Goal: Task Accomplishment & Management: Use online tool/utility

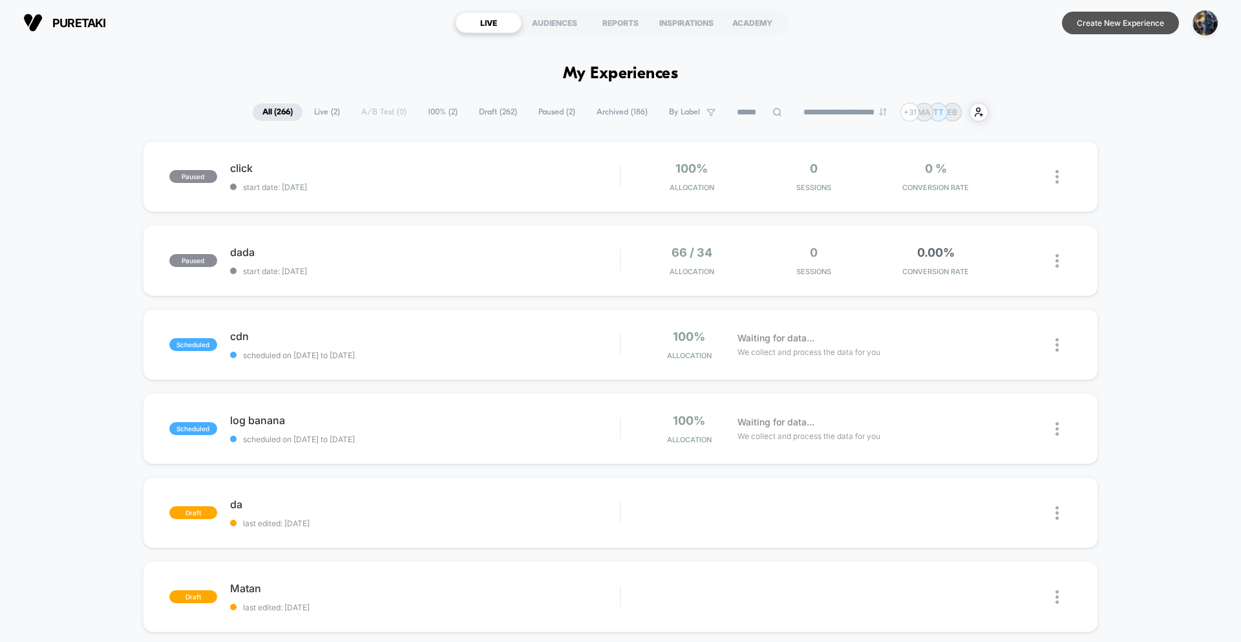
click at [1134, 32] on button "Create New Experience" at bounding box center [1120, 23] width 117 height 23
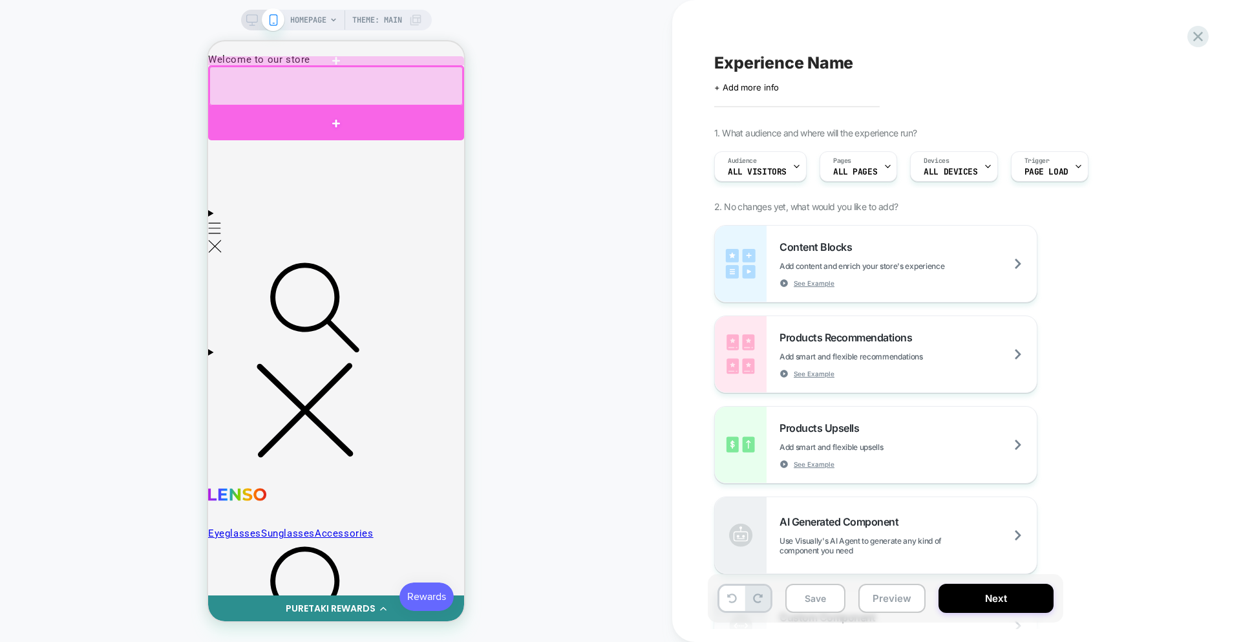
click at [354, 116] on div at bounding box center [336, 123] width 256 height 34
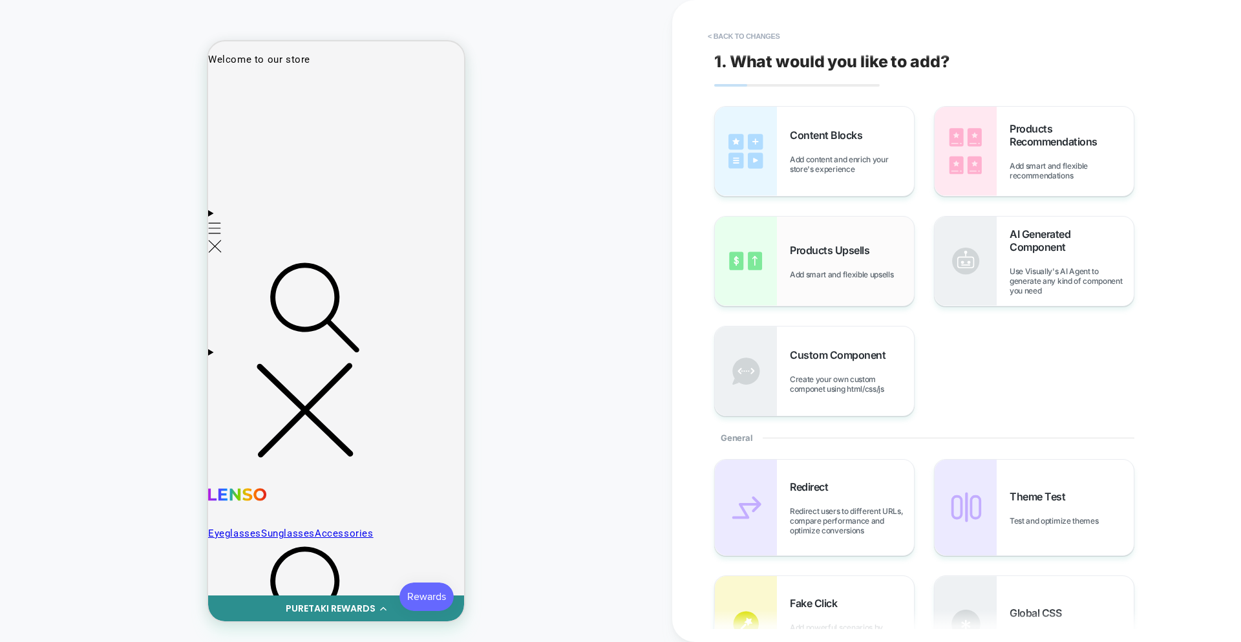
click at [747, 257] on img at bounding box center [746, 261] width 62 height 89
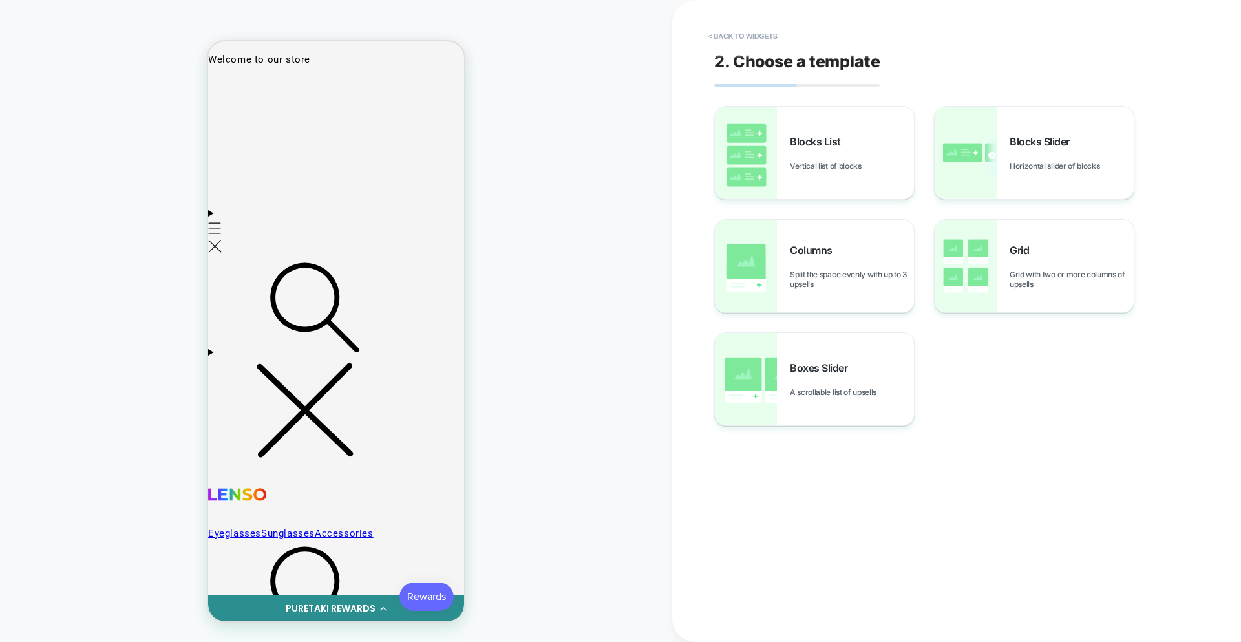
click at [774, 383] on img at bounding box center [746, 379] width 62 height 92
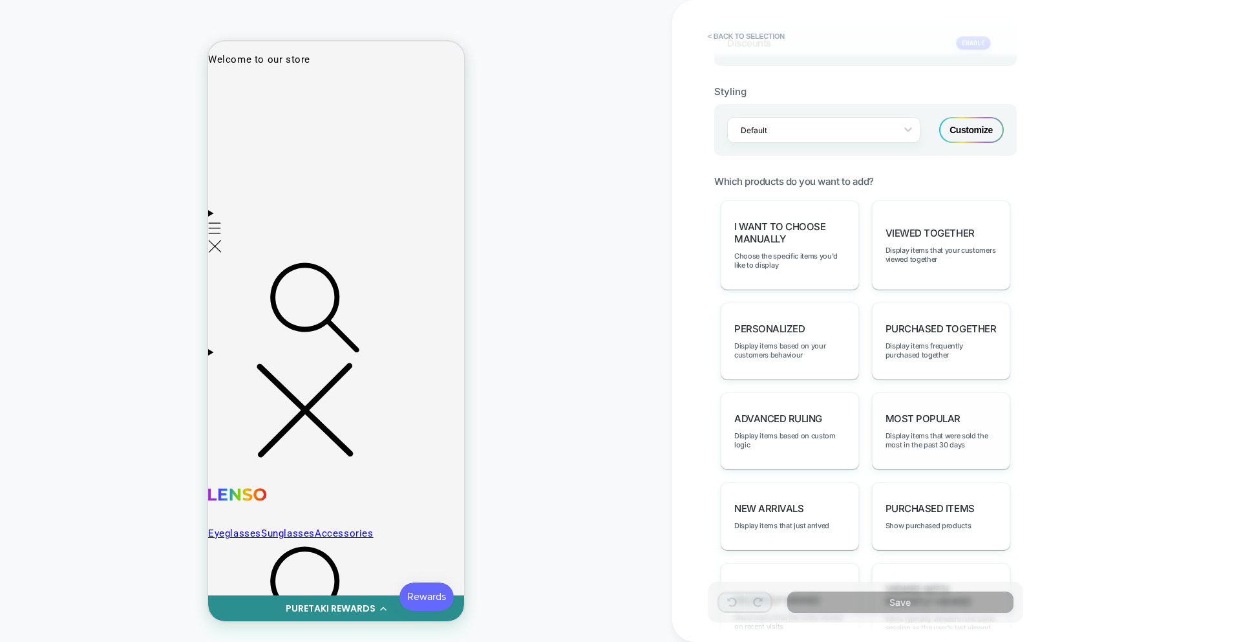
scroll to position [529, 0]
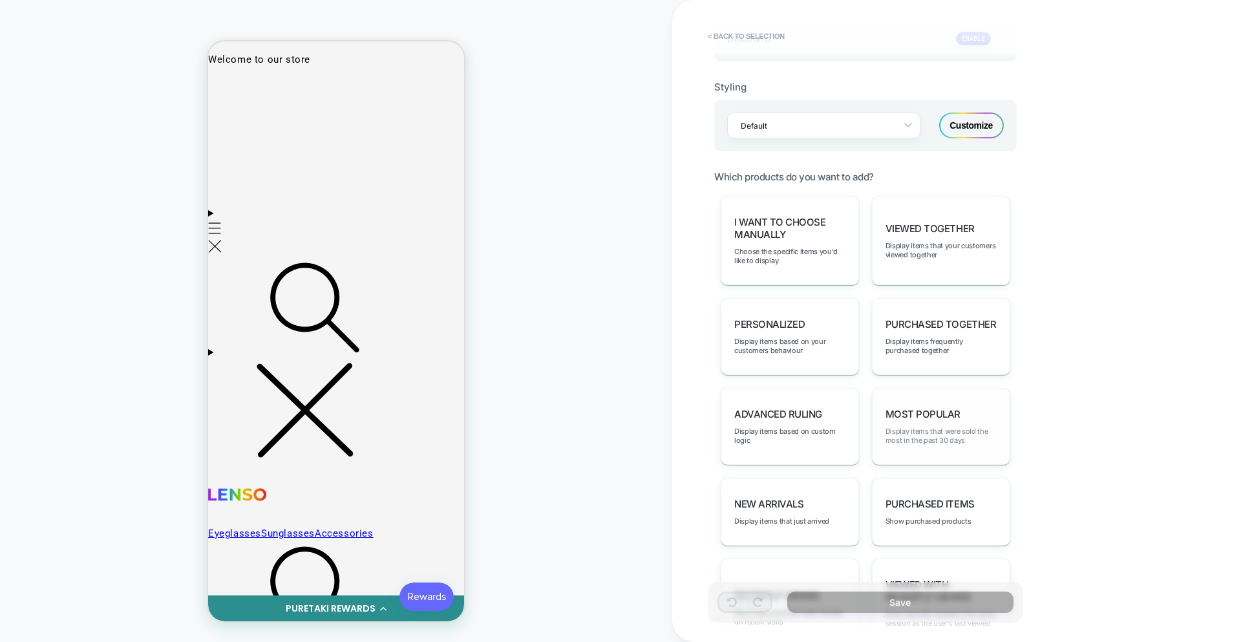
click at [926, 443] on span "Display items that were sold the most in the past 30 days" at bounding box center [940, 436] width 111 height 18
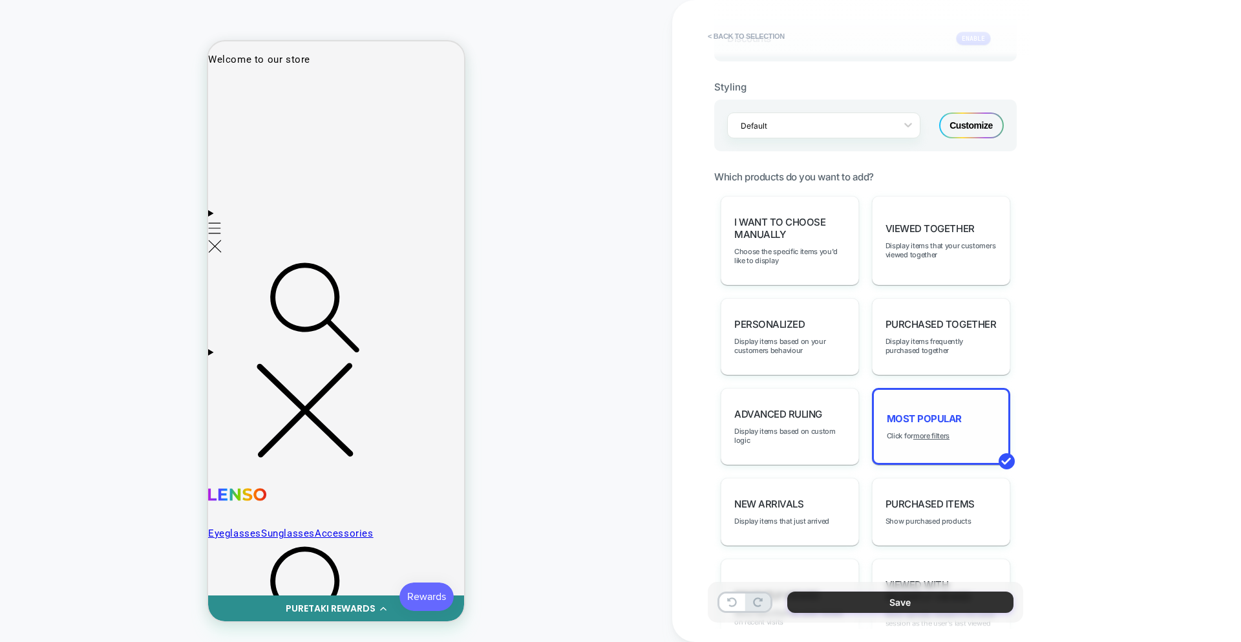
click at [908, 595] on button "Save" at bounding box center [900, 601] width 226 height 21
type textarea "*"
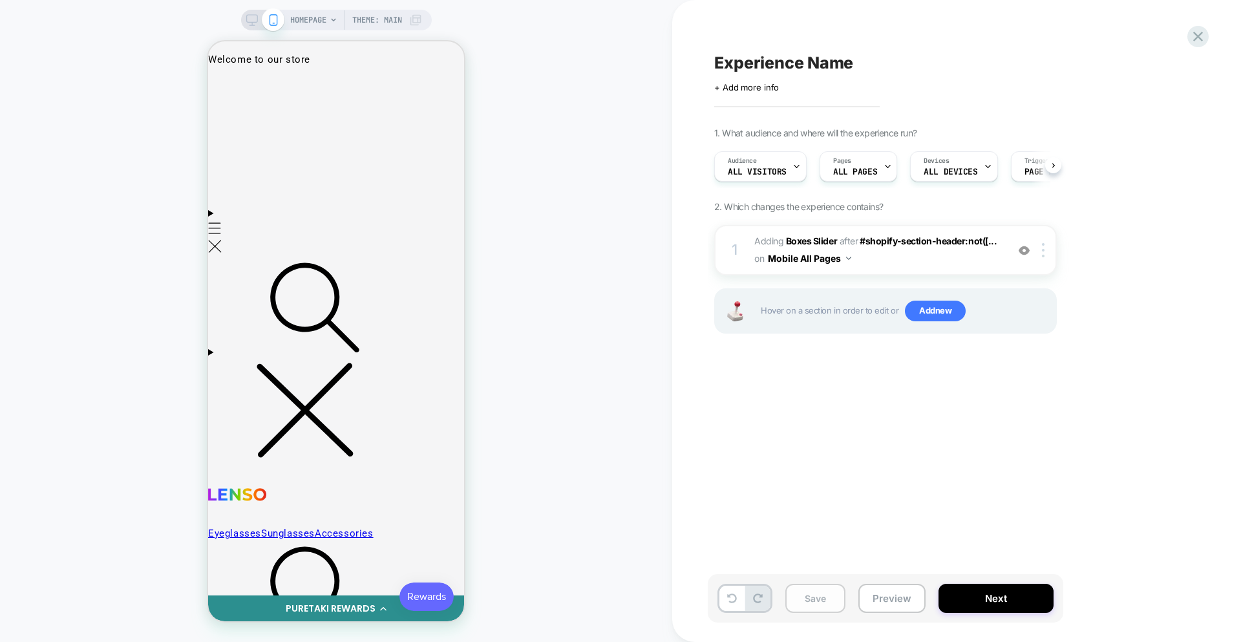
scroll to position [0, 1]
click at [800, 604] on button "Save" at bounding box center [815, 598] width 60 height 29
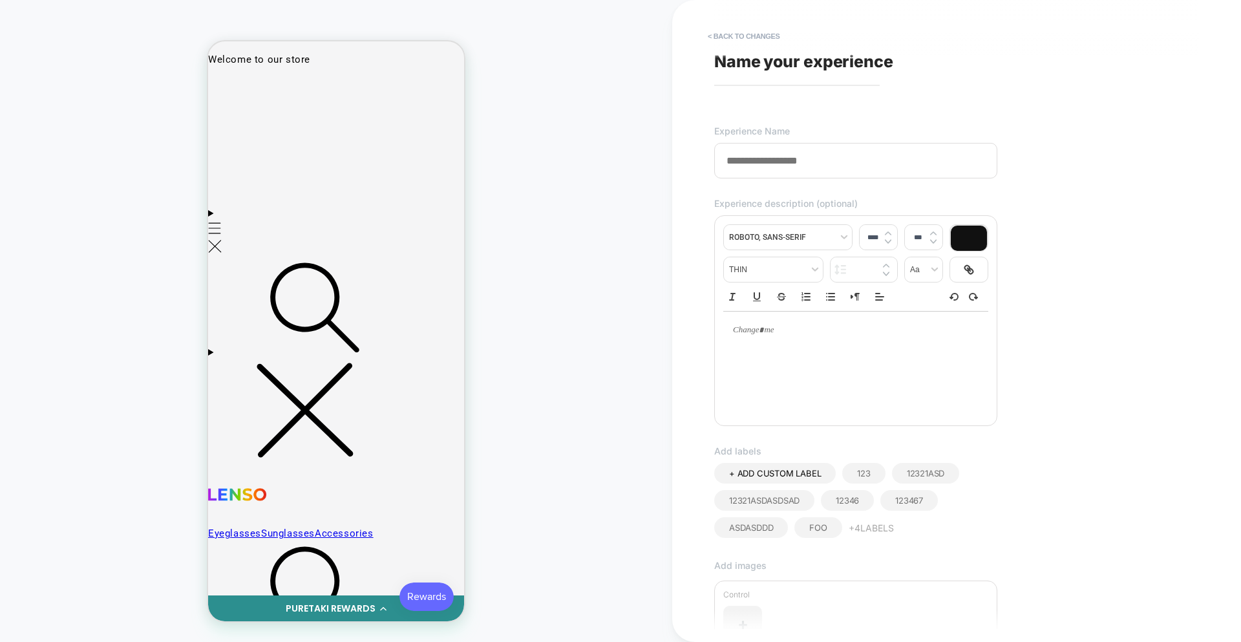
click at [761, 168] on input at bounding box center [855, 161] width 283 height 36
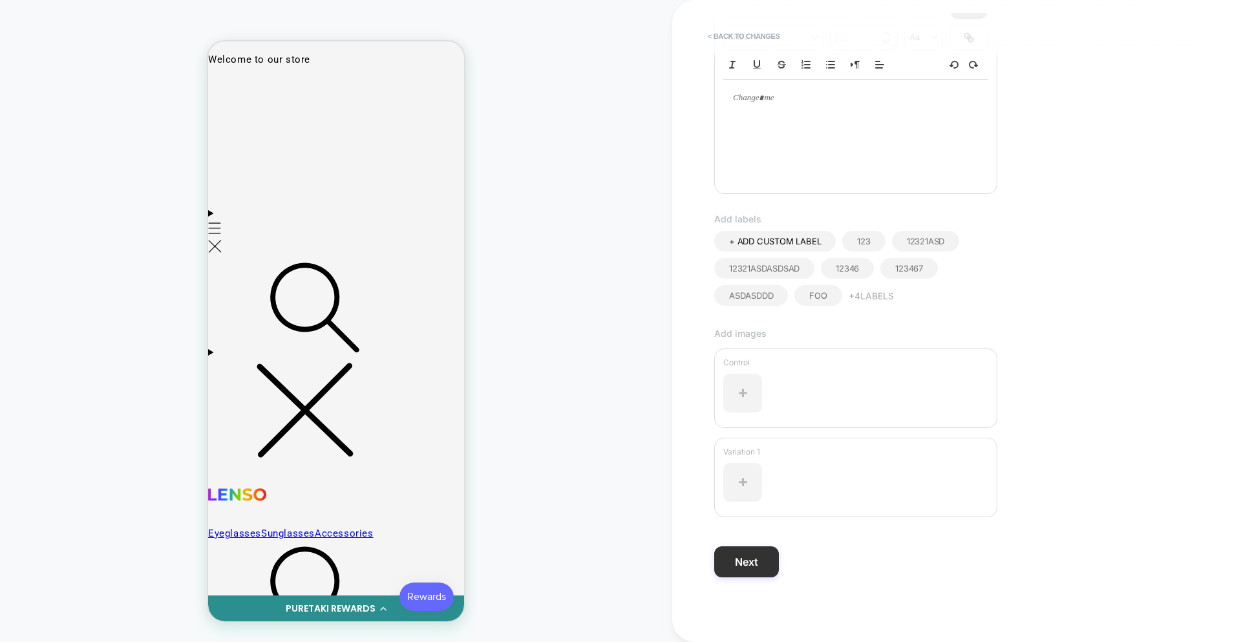
type input "**"
click at [756, 574] on button "Next" at bounding box center [746, 561] width 65 height 31
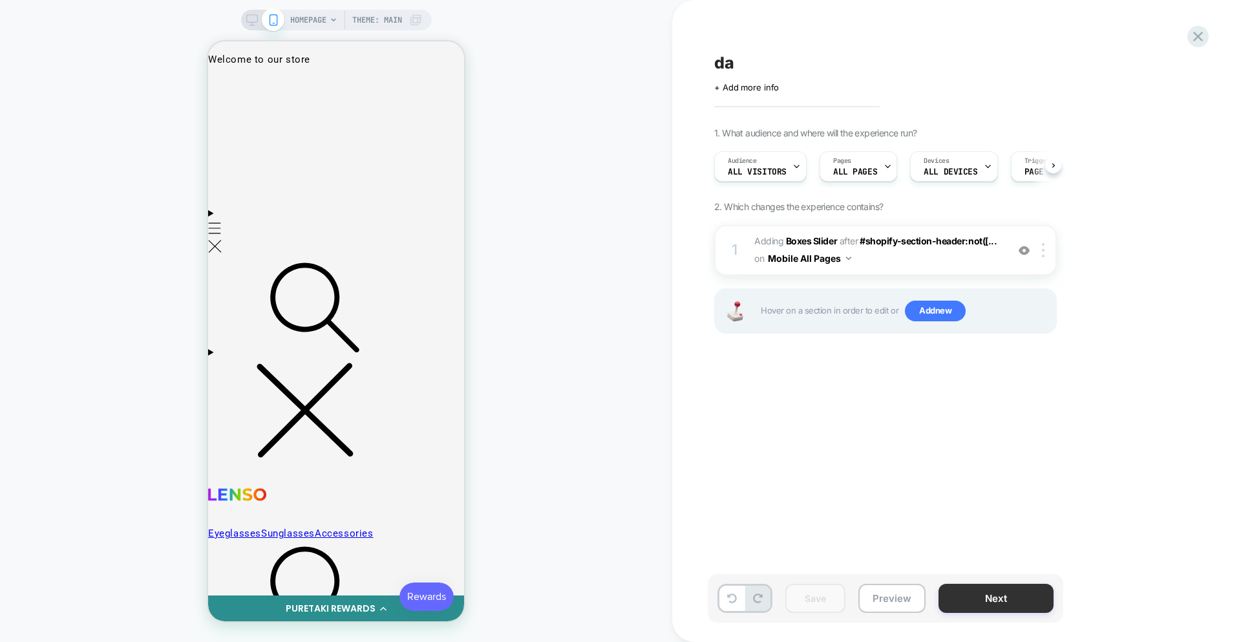
scroll to position [0, 1]
click at [991, 605] on button "Next" at bounding box center [995, 598] width 115 height 29
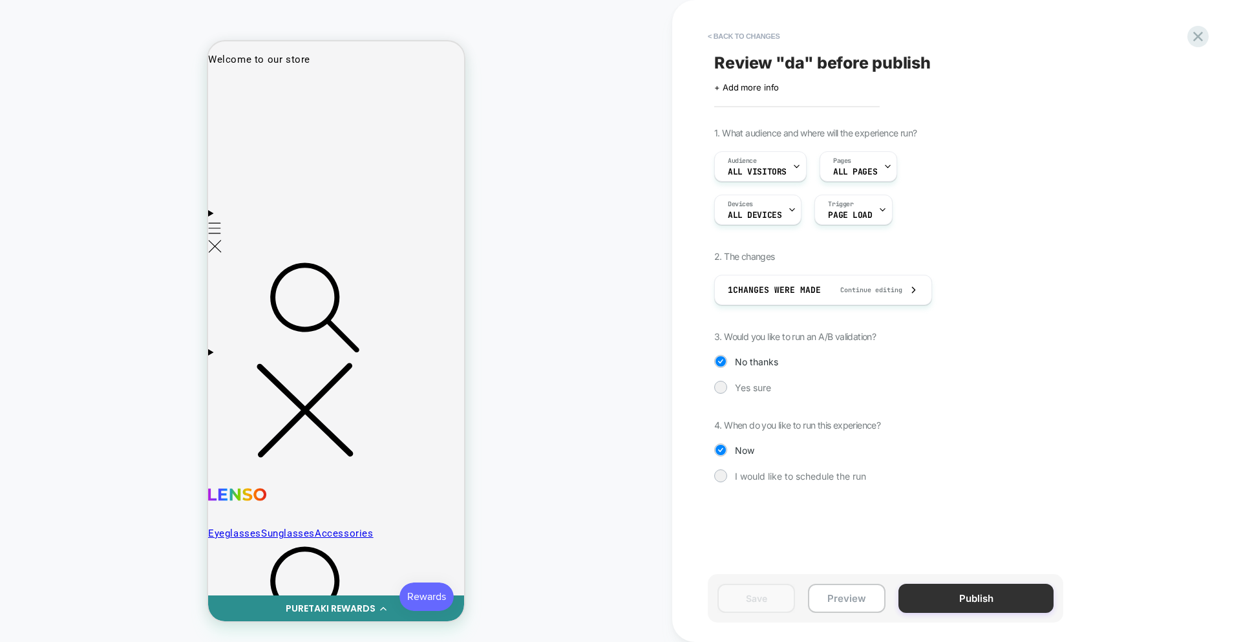
click at [966, 597] on button "Publish" at bounding box center [975, 598] width 155 height 29
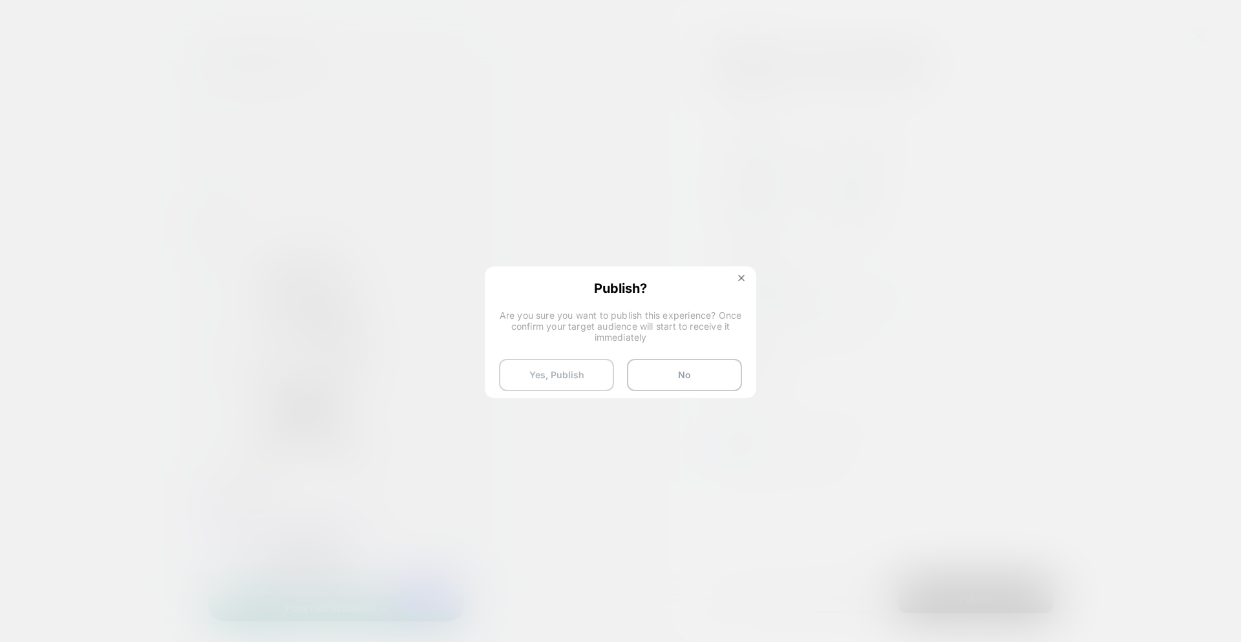
click at [539, 363] on button "Yes, Publish" at bounding box center [556, 375] width 115 height 32
click at [538, 371] on button "Yes, Publish" at bounding box center [556, 375] width 115 height 32
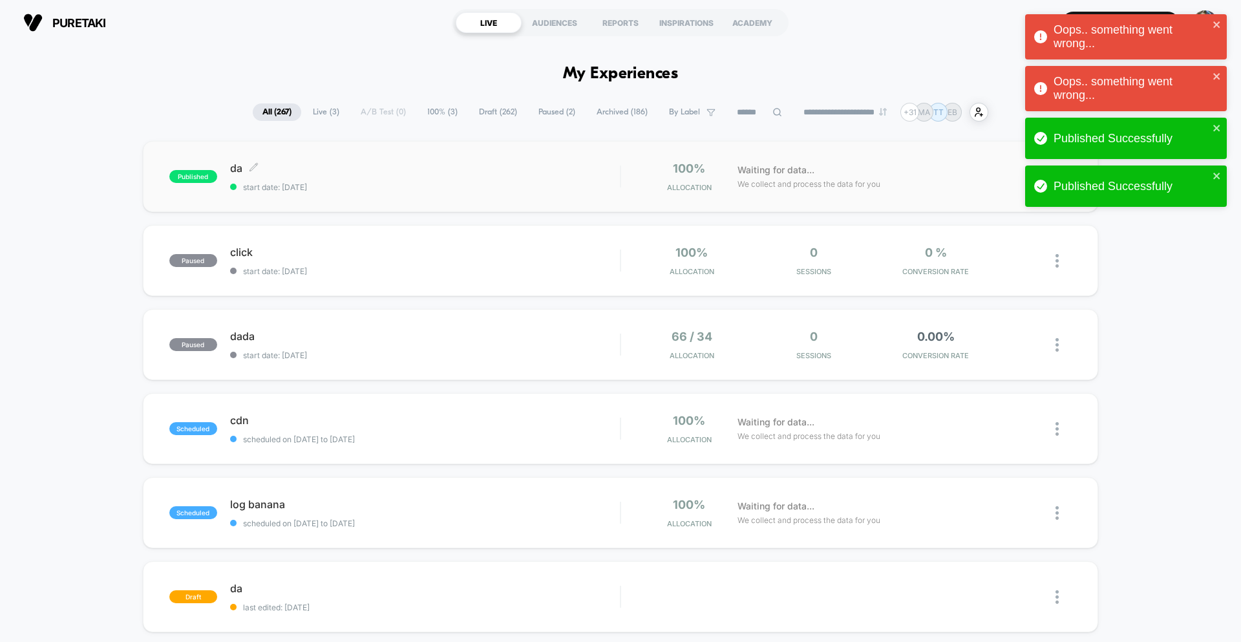
click at [433, 177] on div "da Click to edit experience details Click to edit experience details start date…" at bounding box center [425, 177] width 390 height 30
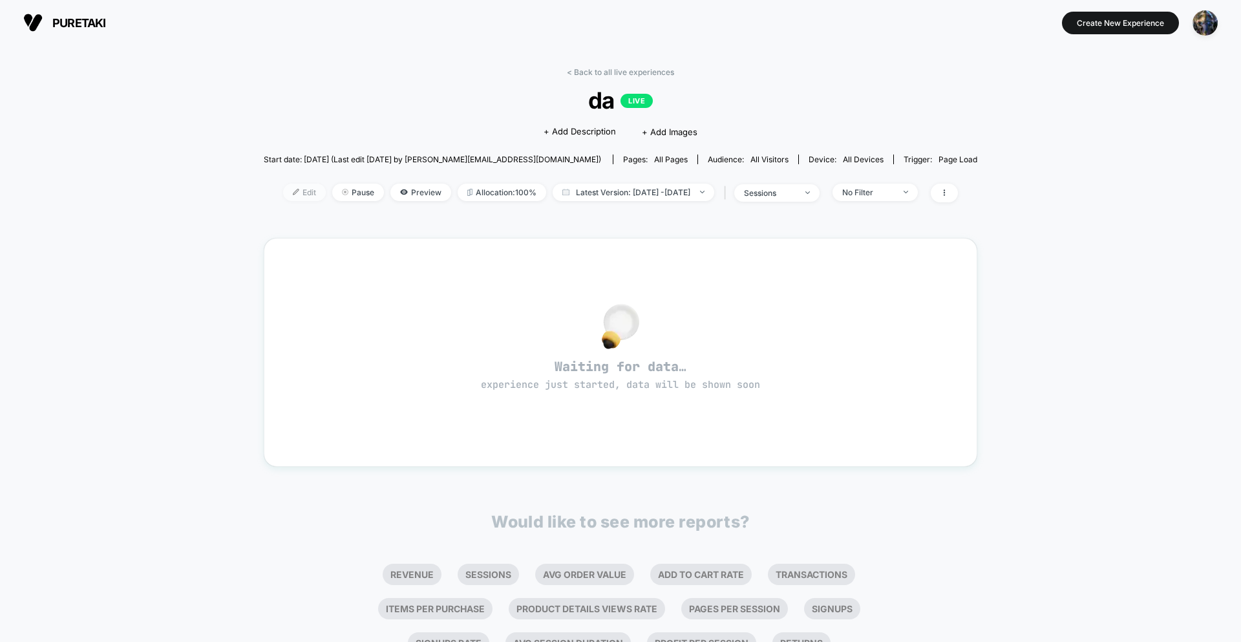
click at [283, 195] on span "Edit" at bounding box center [304, 192] width 43 height 17
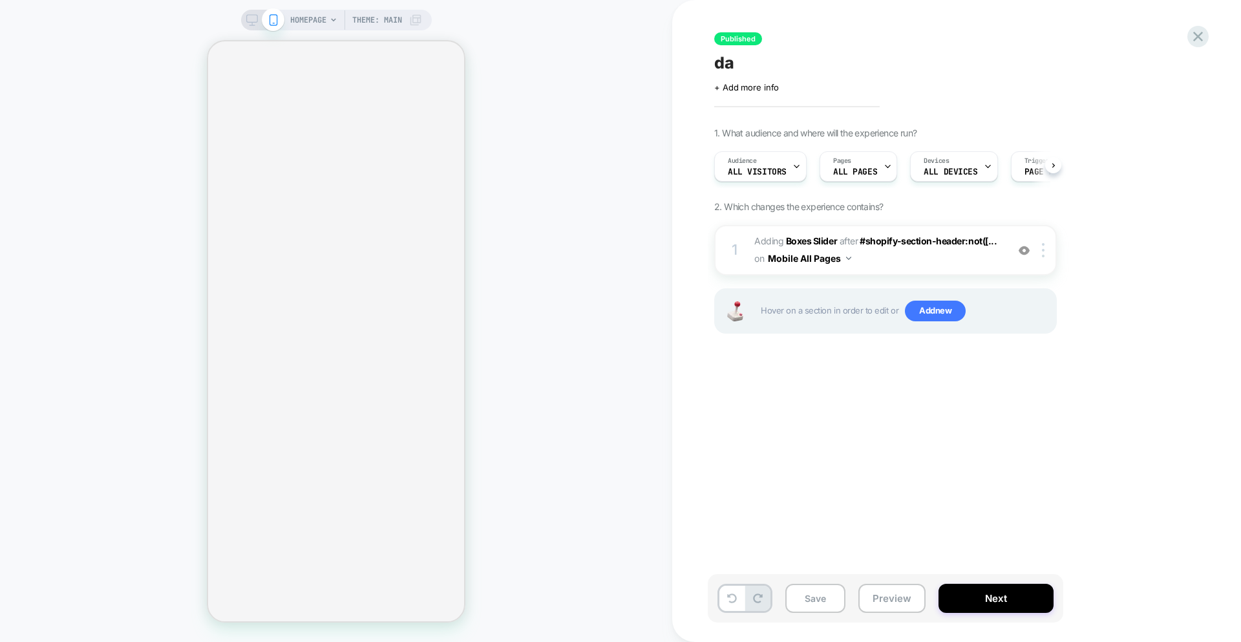
scroll to position [0, 1]
click at [594, 138] on div "HOMEPAGE Theme: MAIN" at bounding box center [336, 321] width 672 height 616
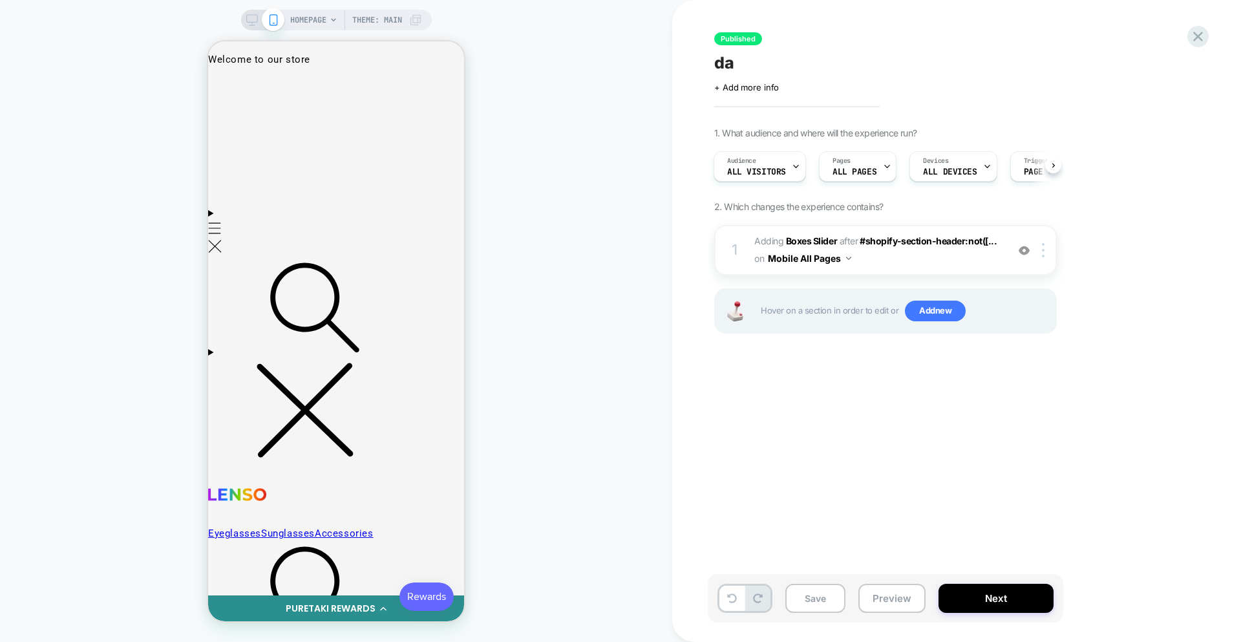
scroll to position [0, 0]
